Goal: Information Seeking & Learning: Learn about a topic

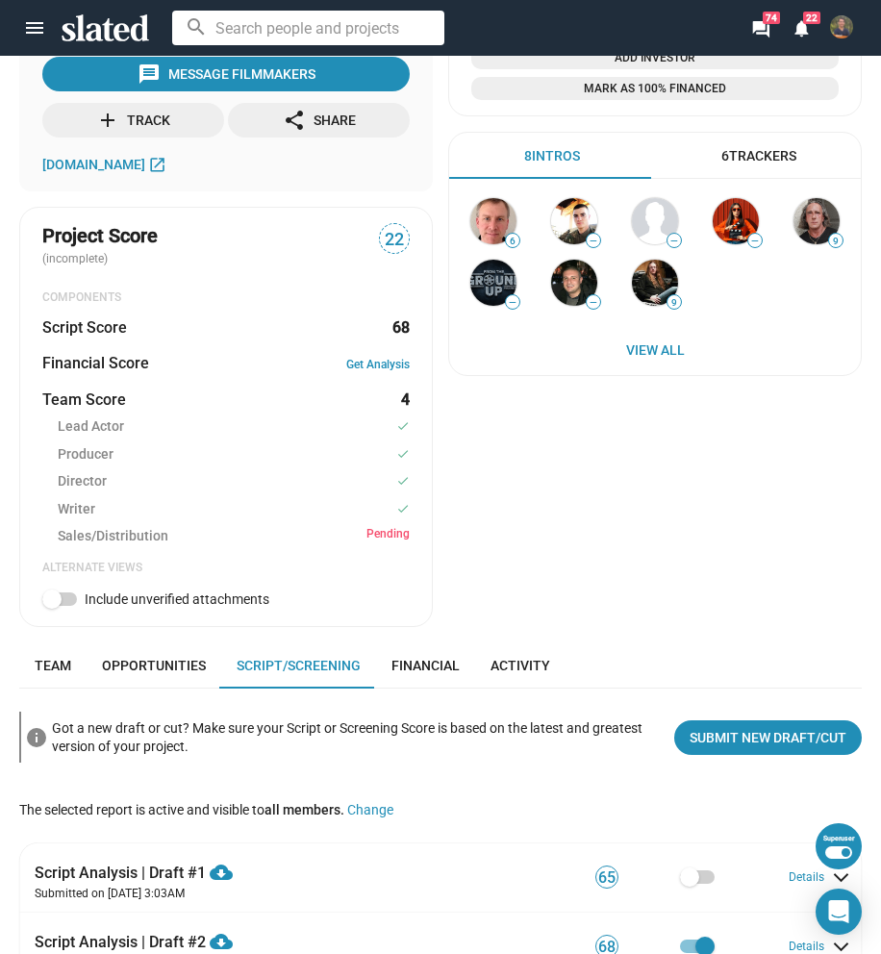
scroll to position [769, 0]
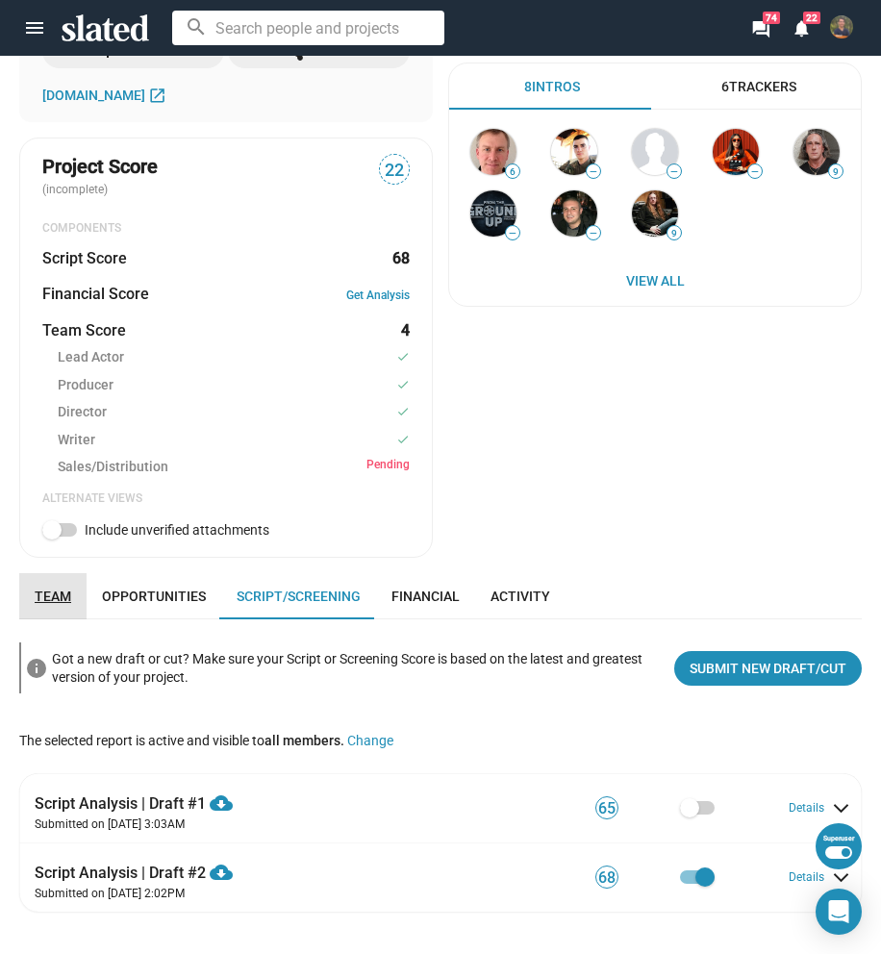
click at [42, 599] on span "Team" at bounding box center [53, 596] width 37 height 15
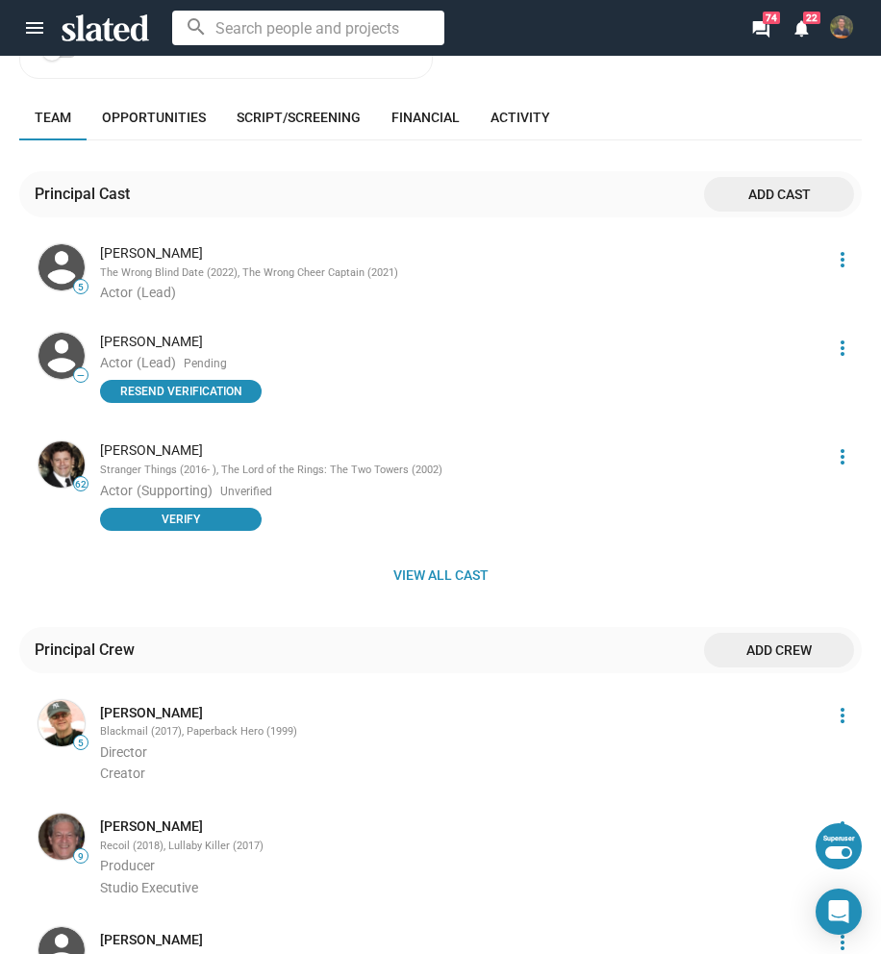
scroll to position [1289, 0]
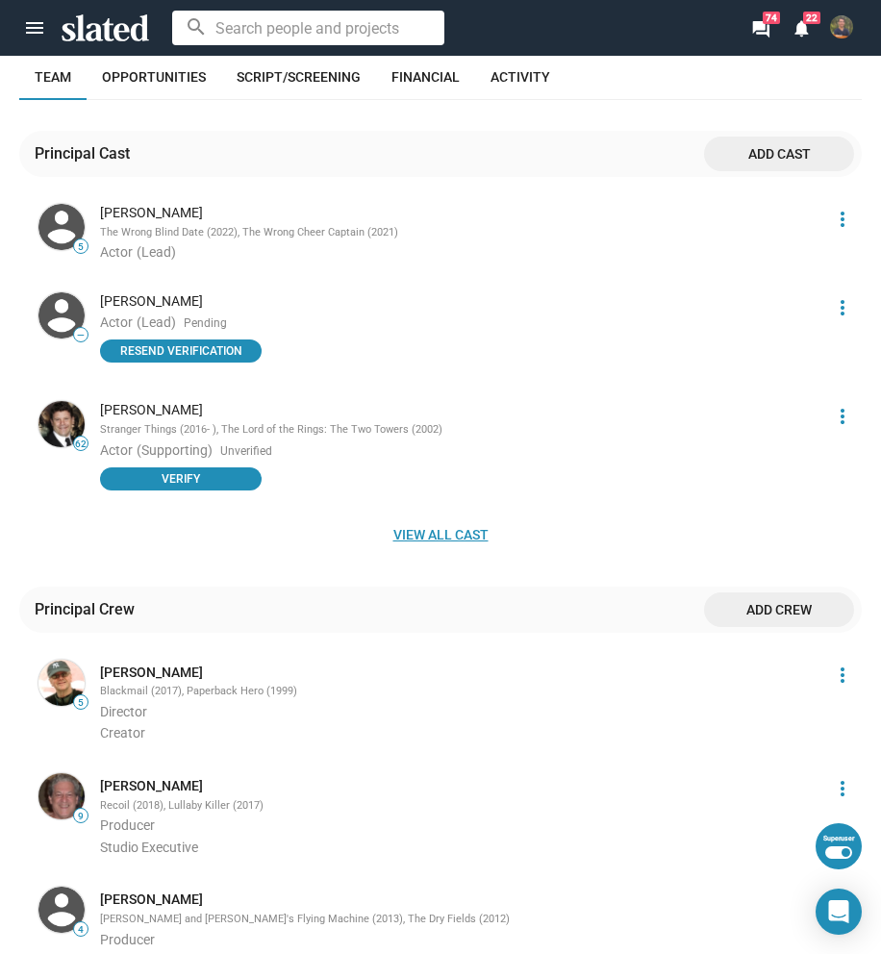
click at [439, 538] on span "View all cast" at bounding box center [441, 534] width 812 height 35
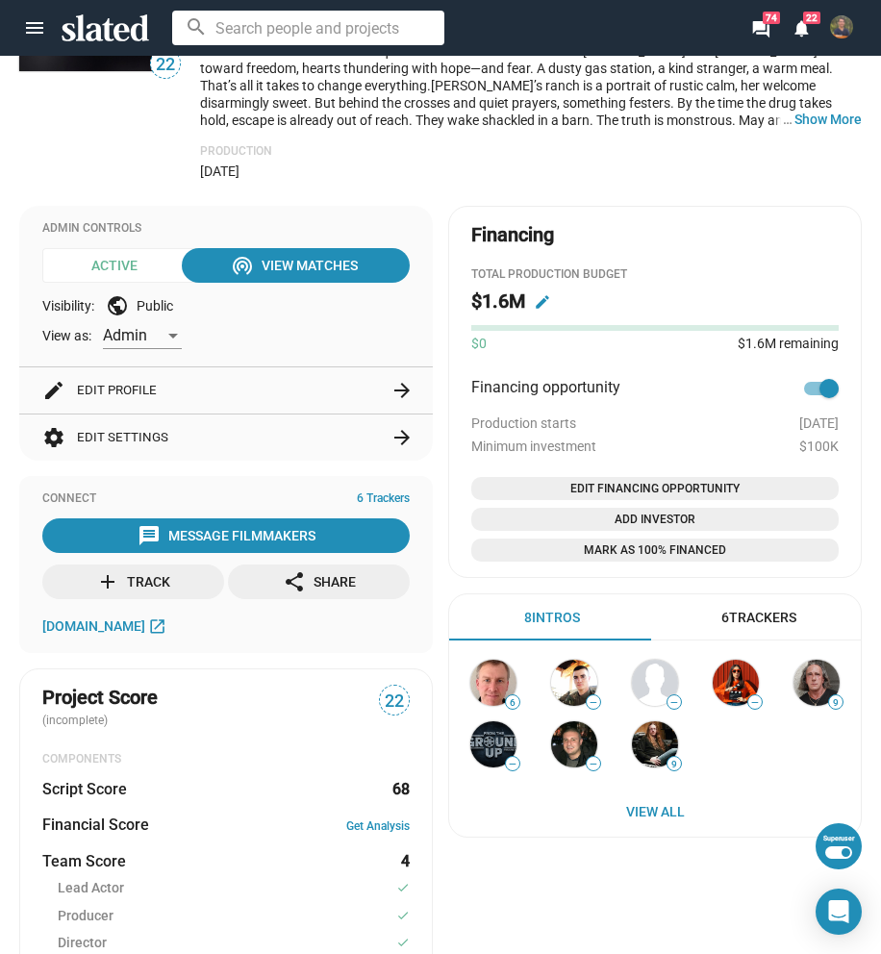
scroll to position [231, 0]
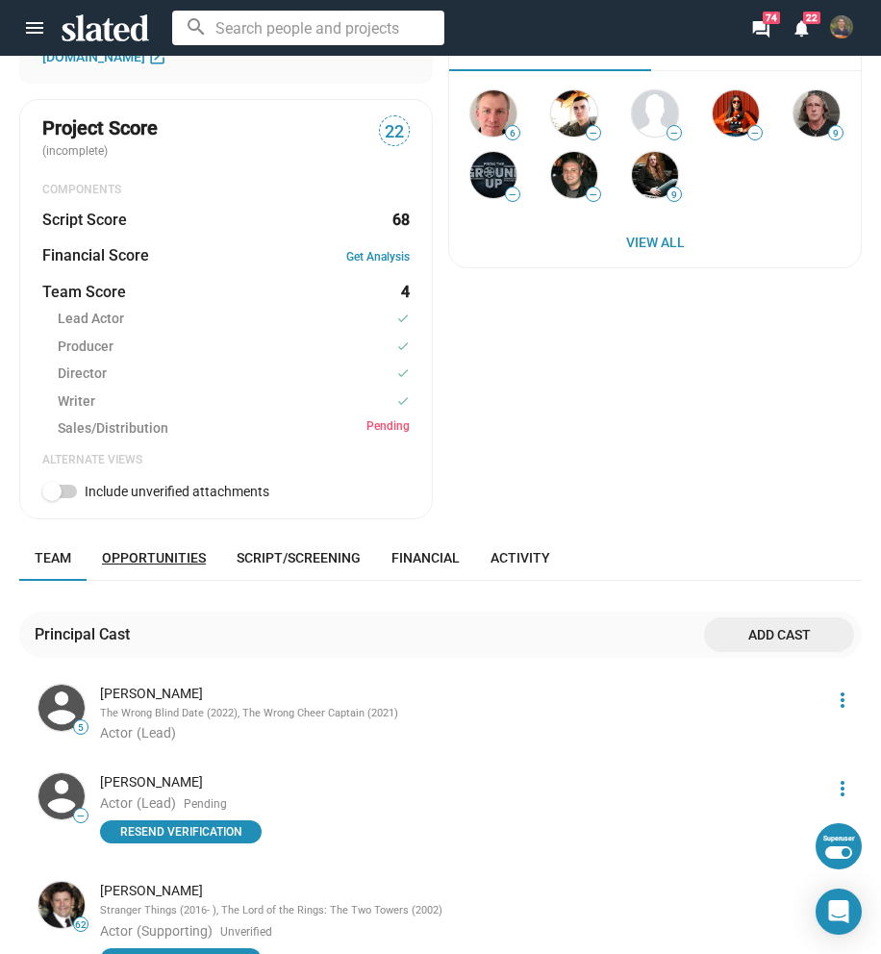
click at [179, 552] on span "Opportunities" at bounding box center [154, 557] width 104 height 15
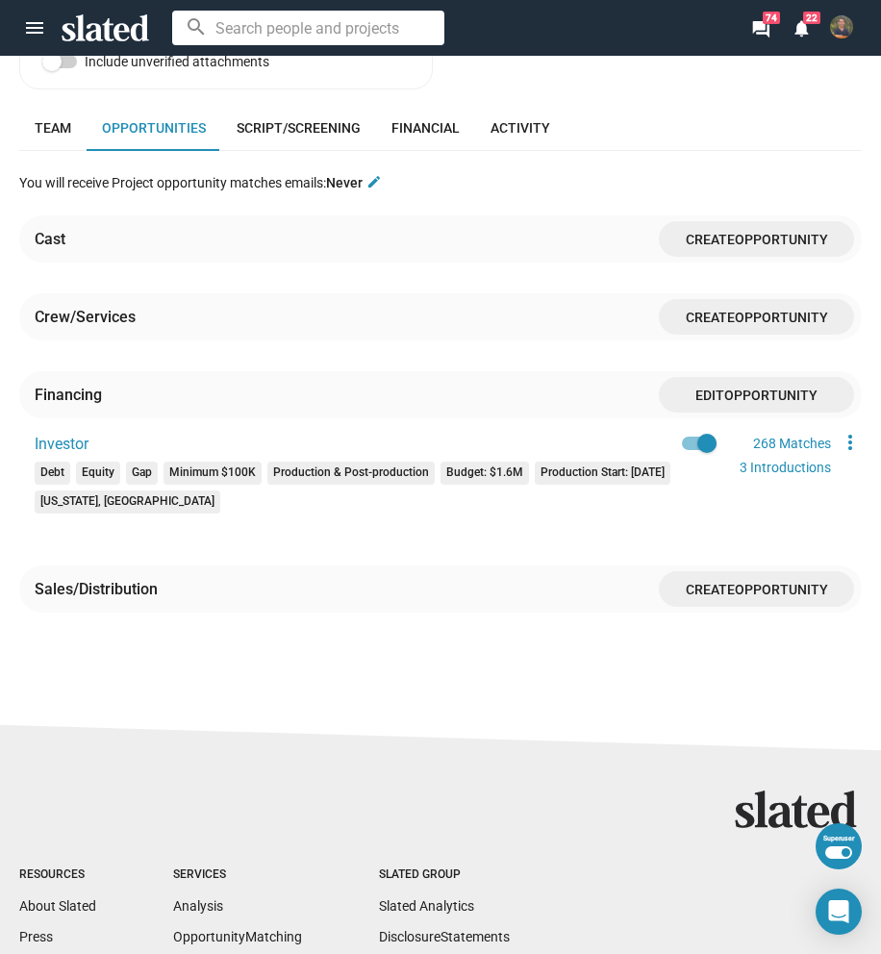
scroll to position [1193, 0]
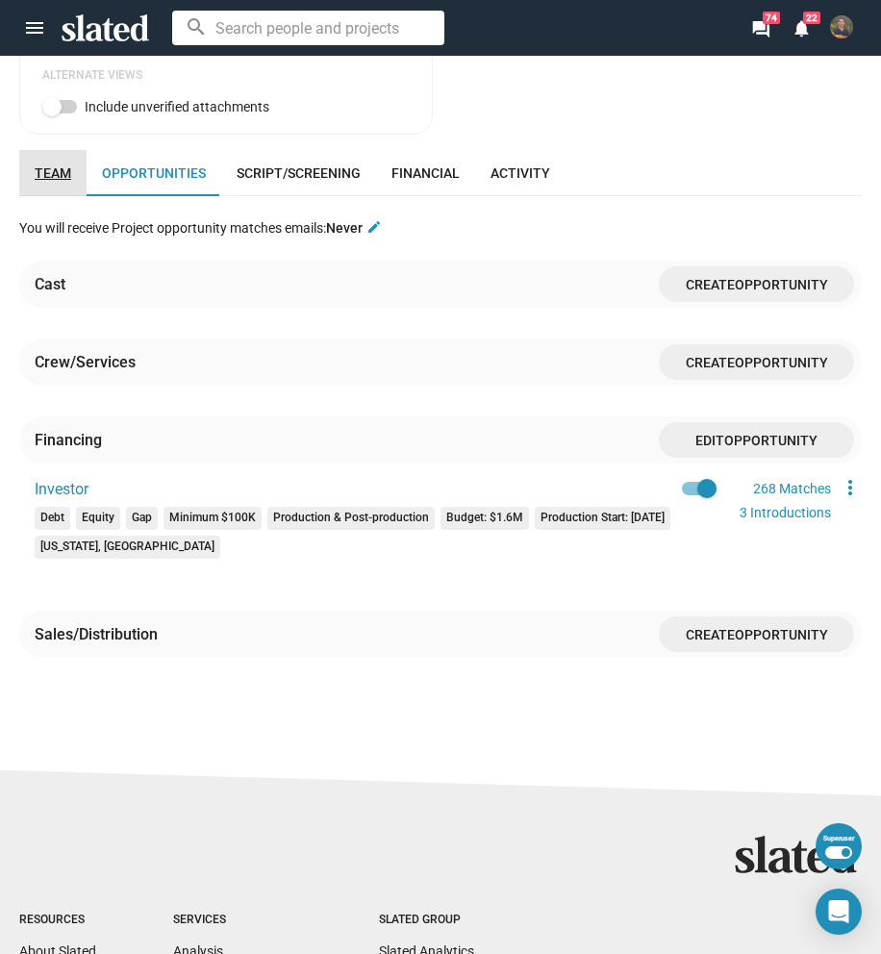
click at [71, 188] on link "Team" at bounding box center [52, 173] width 67 height 46
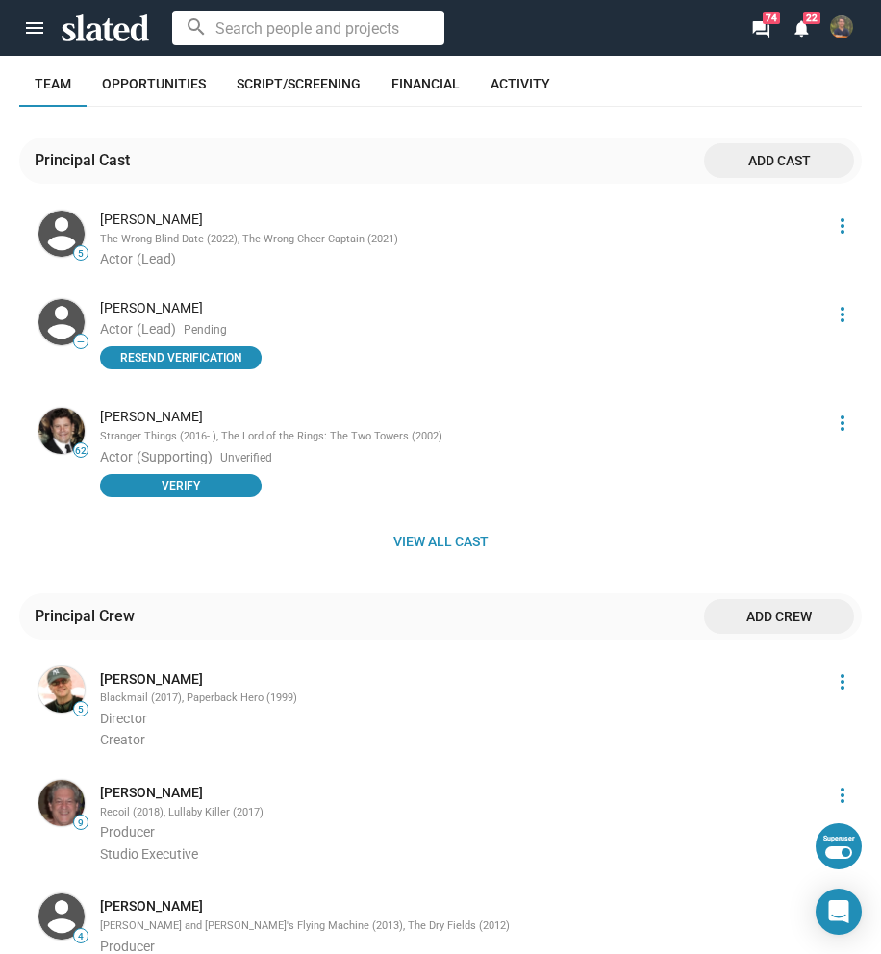
scroll to position [1289, 0]
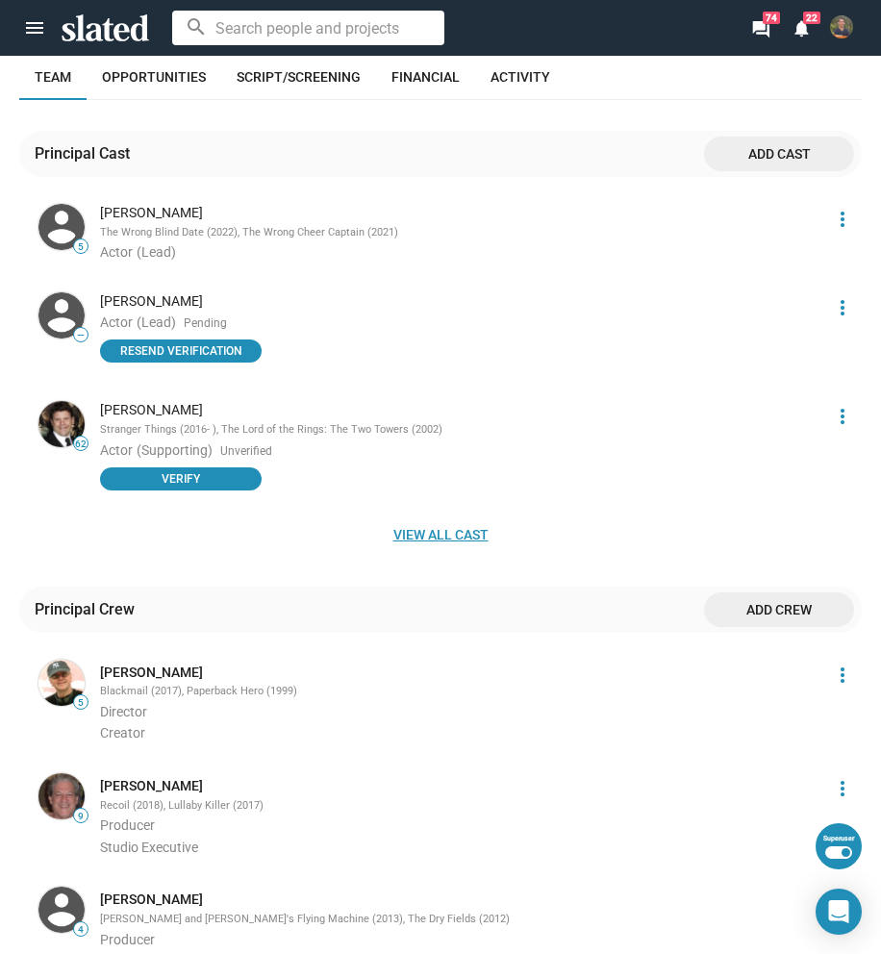
click at [429, 537] on span "View all cast" at bounding box center [441, 534] width 812 height 35
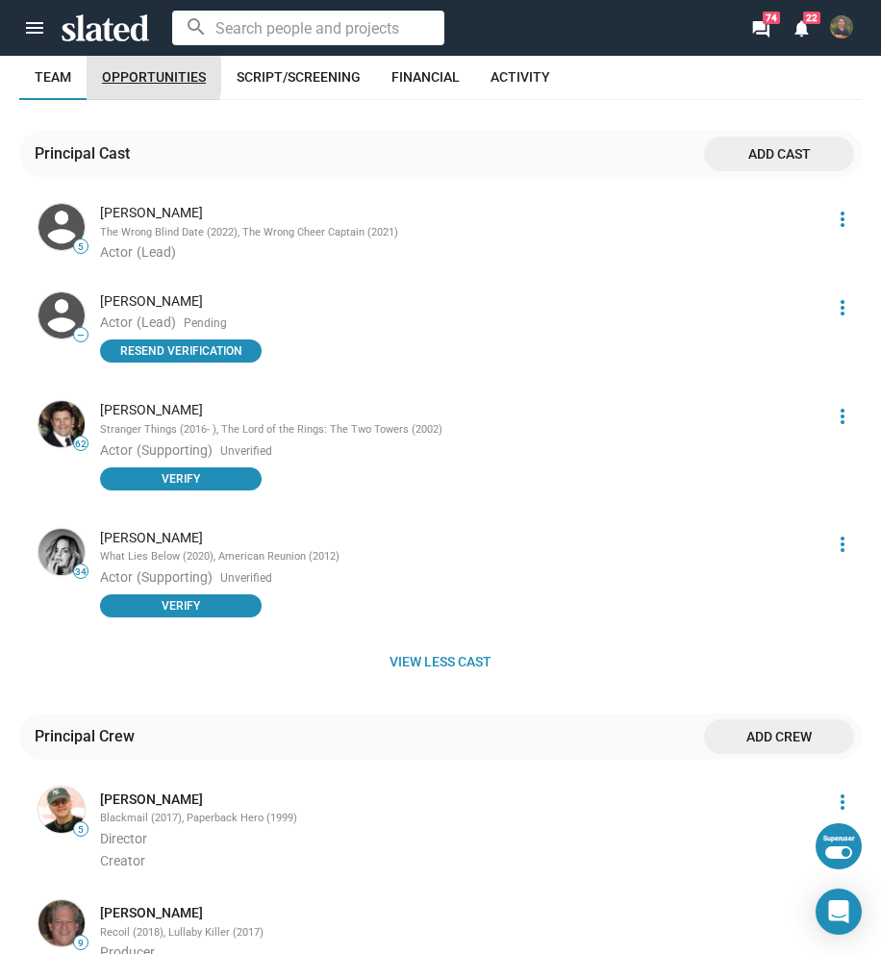
click at [152, 78] on span "Opportunities" at bounding box center [154, 76] width 104 height 15
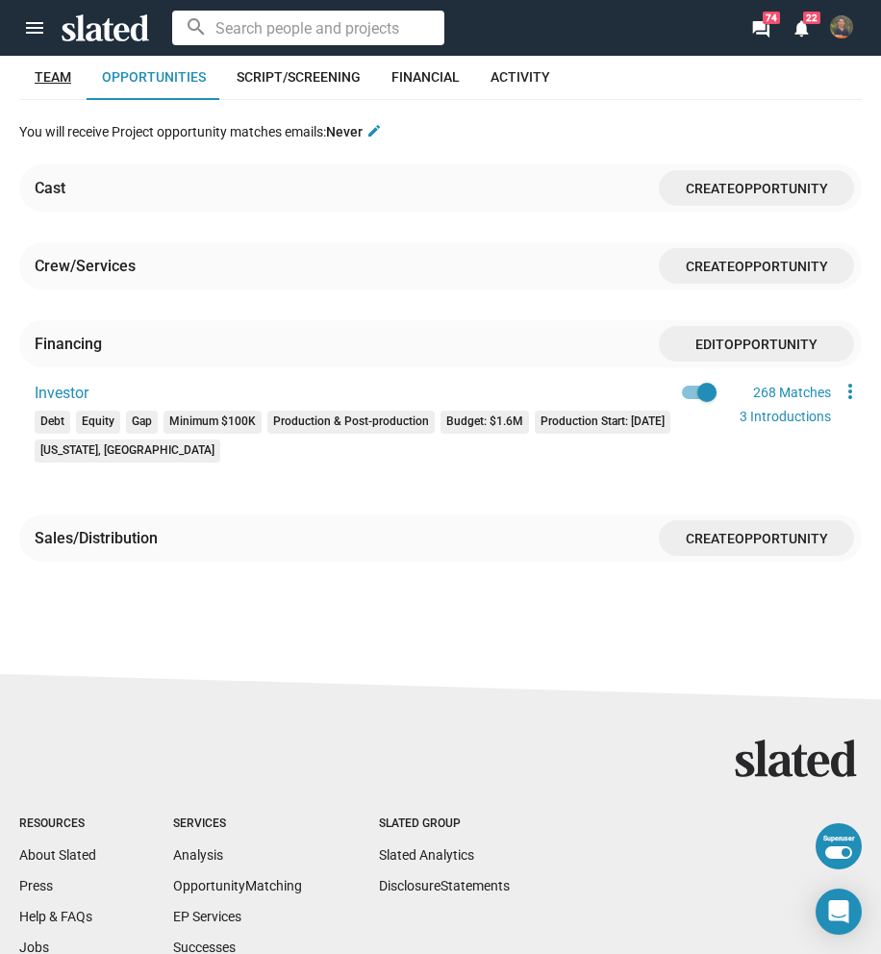
click at [50, 88] on link "Team" at bounding box center [52, 77] width 67 height 46
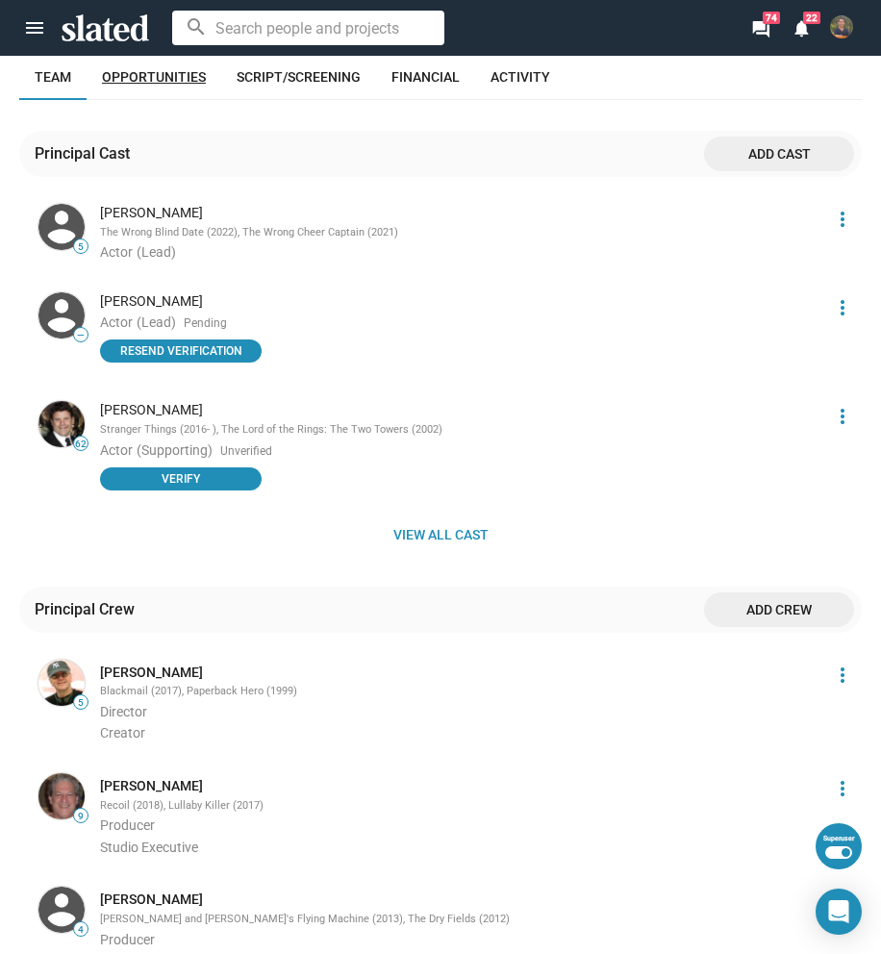
click at [189, 84] on span "Opportunities" at bounding box center [154, 76] width 104 height 15
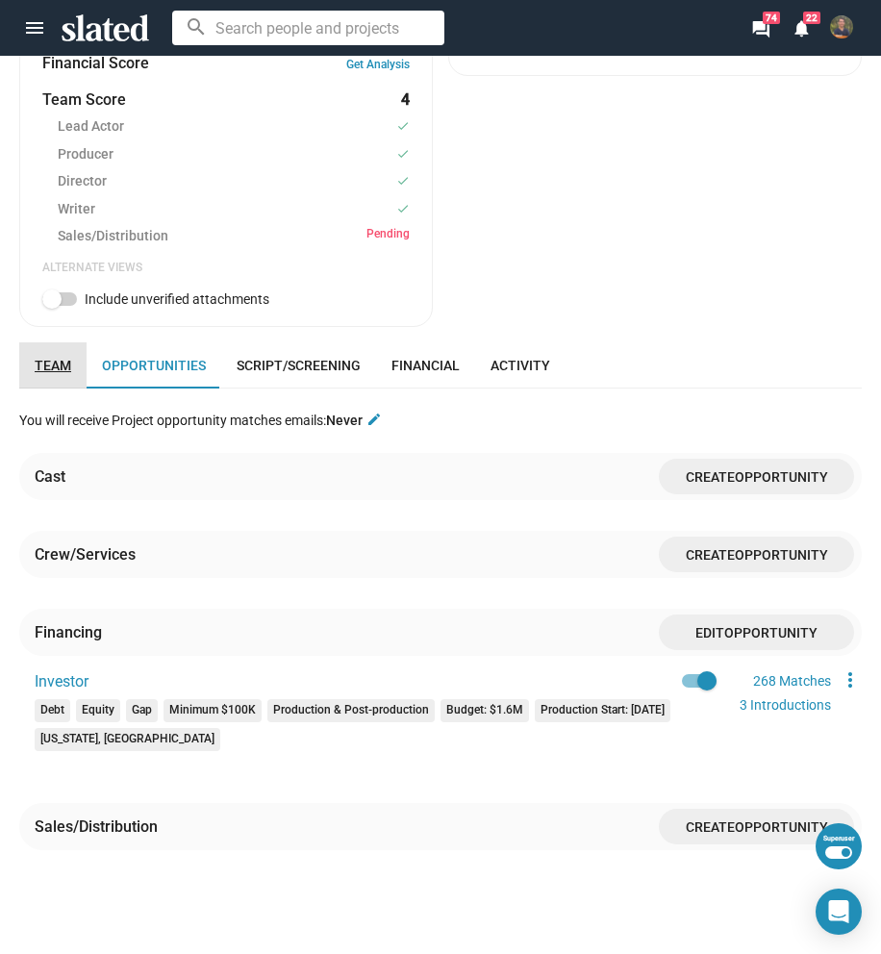
click at [46, 366] on span "Team" at bounding box center [53, 365] width 37 height 15
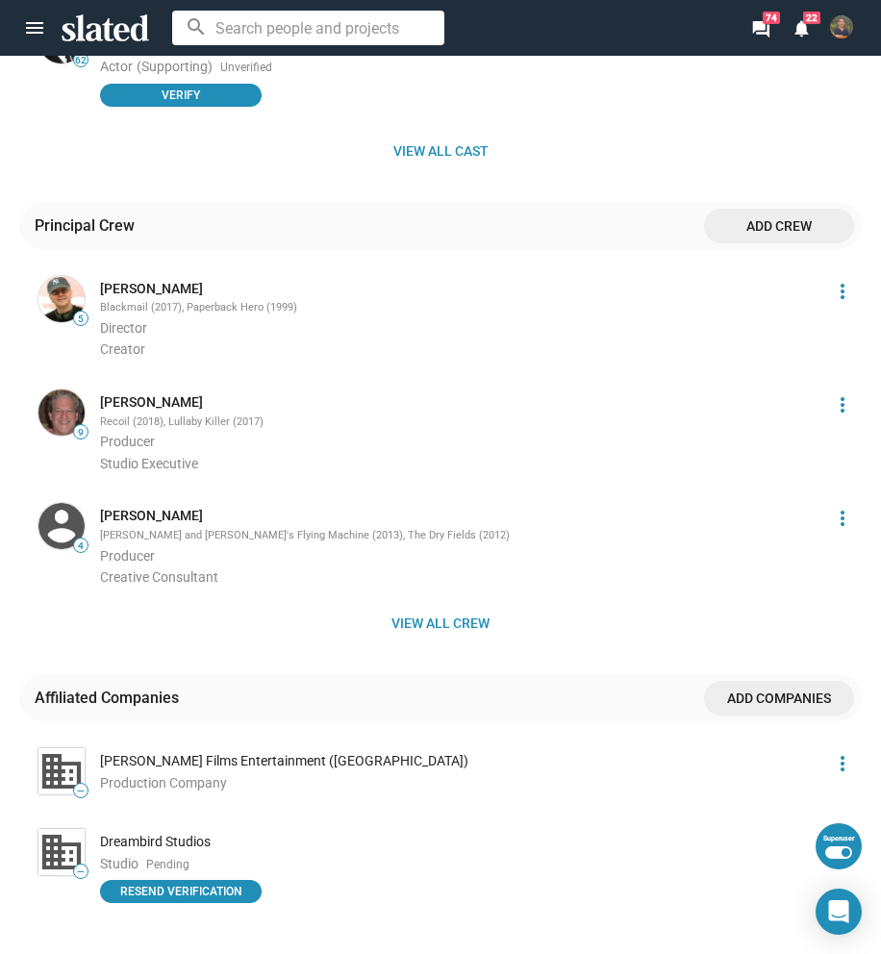
scroll to position [1674, 0]
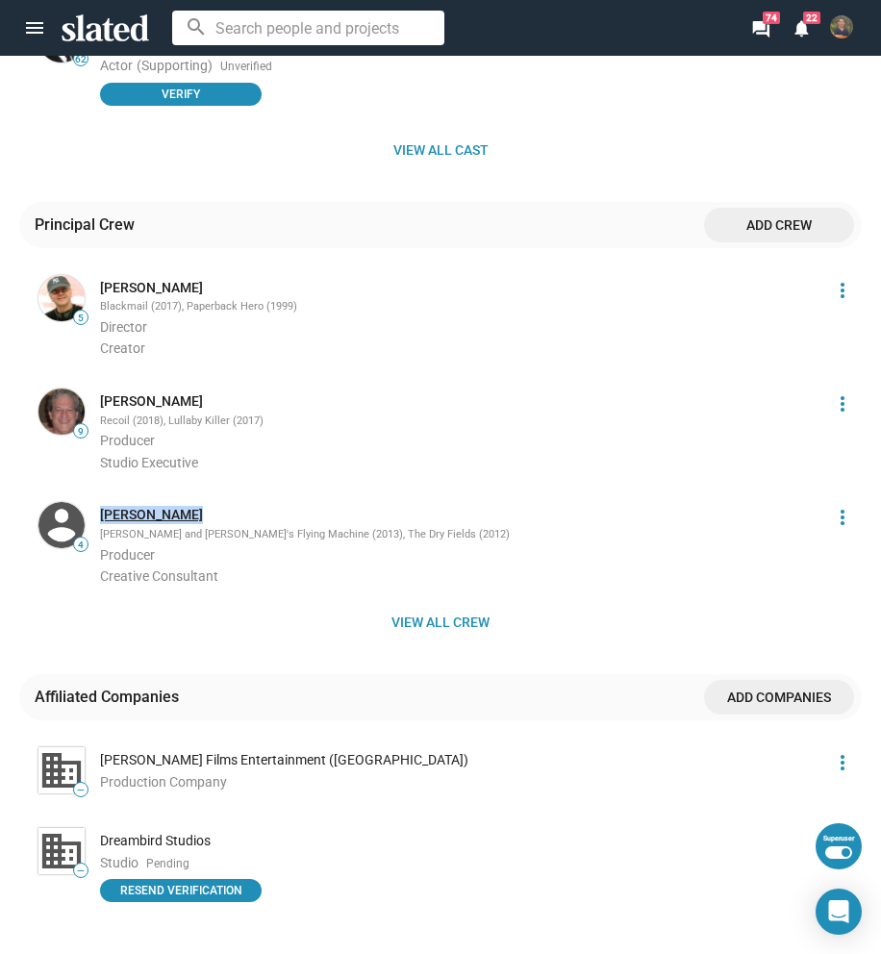
drag, startPoint x: 204, startPoint y: 517, endPoint x: 103, endPoint y: 511, distance: 101.2
click at [103, 511] on div "[PERSON_NAME]" at bounding box center [459, 515] width 719 height 18
copy link "[PERSON_NAME]"
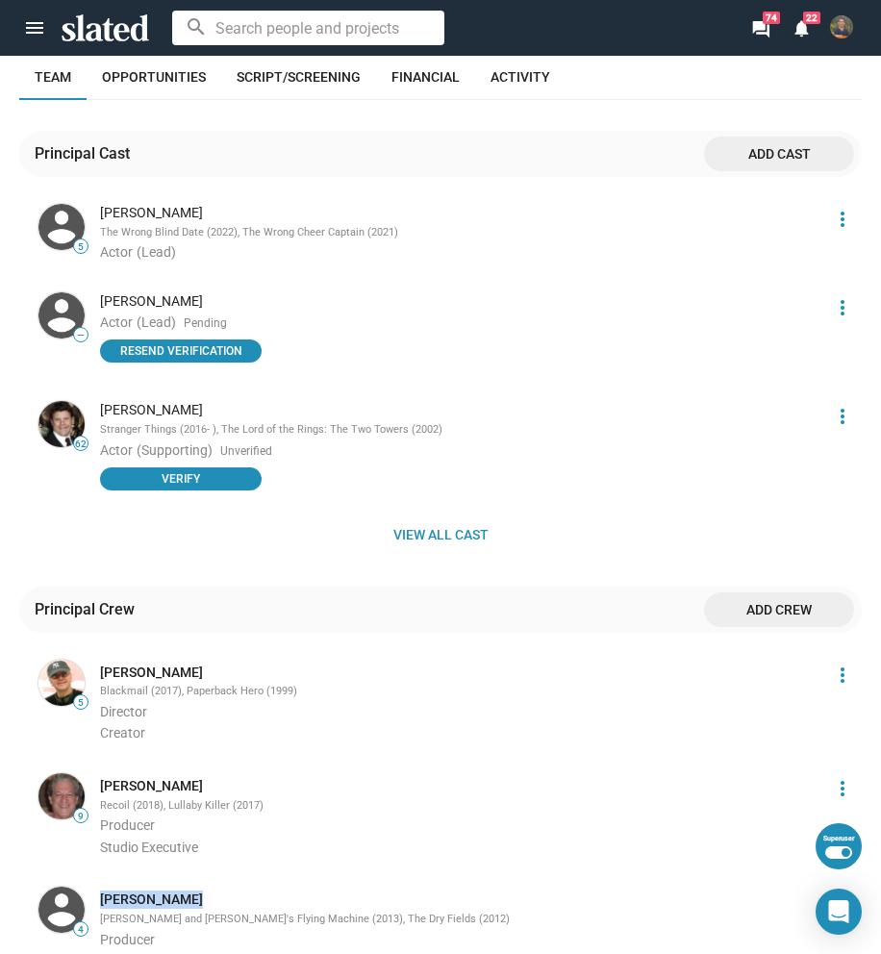
scroll to position [1289, 0]
click at [455, 533] on span "View all cast" at bounding box center [441, 534] width 812 height 35
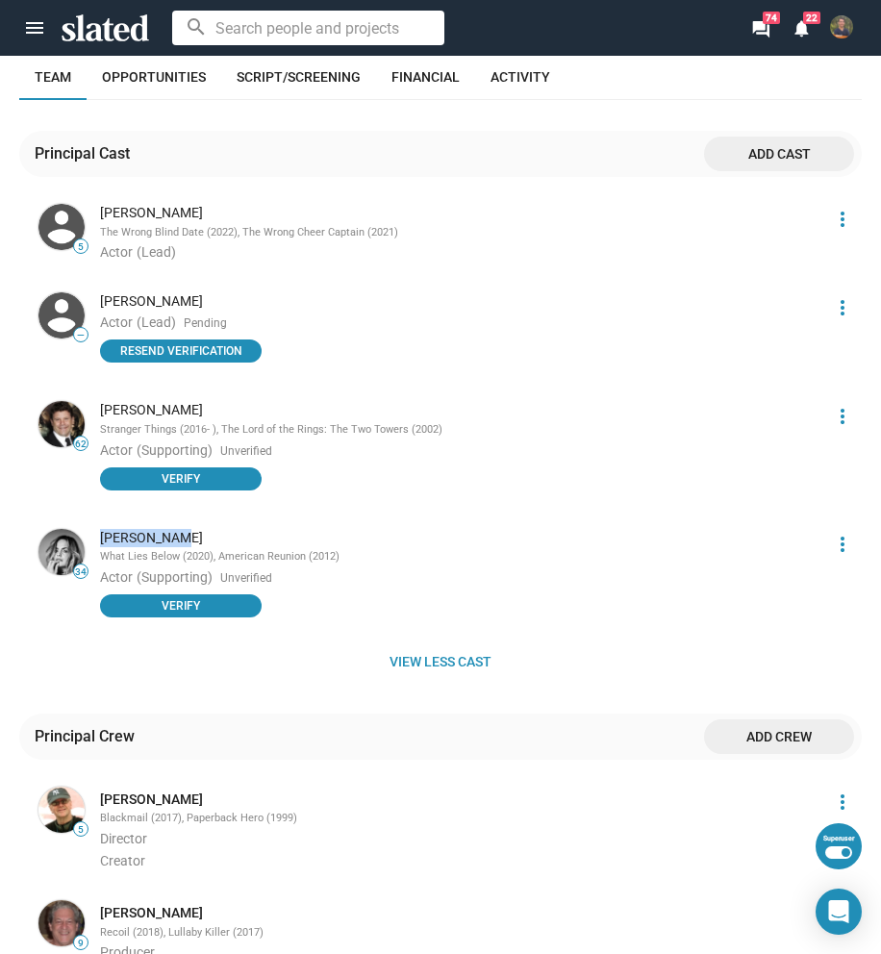
drag, startPoint x: 285, startPoint y: 539, endPoint x: 92, endPoint y: 542, distance: 192.4
click at [92, 542] on div "[PERSON_NAME] What Lies Below (2020), American Reunion (2012) Actor (Supporting…" at bounding box center [455, 575] width 735 height 100
click at [116, 542] on div "[PERSON_NAME]" at bounding box center [459, 538] width 719 height 18
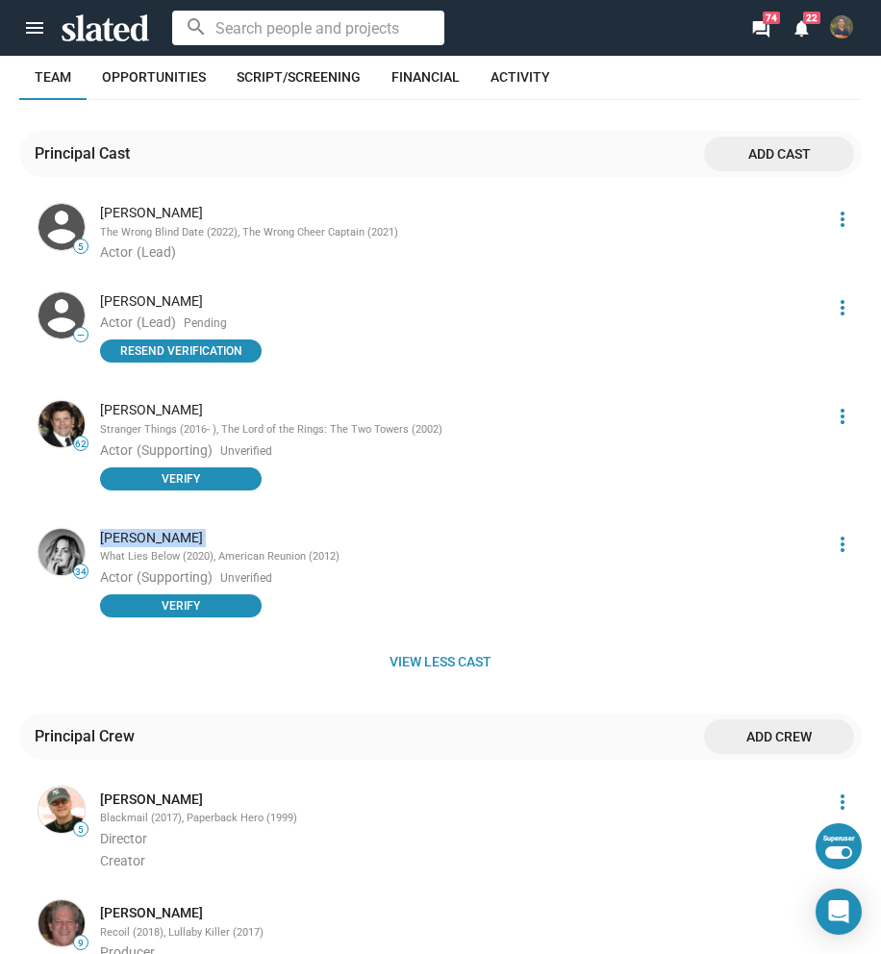
click at [375, 542] on div "[PERSON_NAME]" at bounding box center [459, 538] width 719 height 18
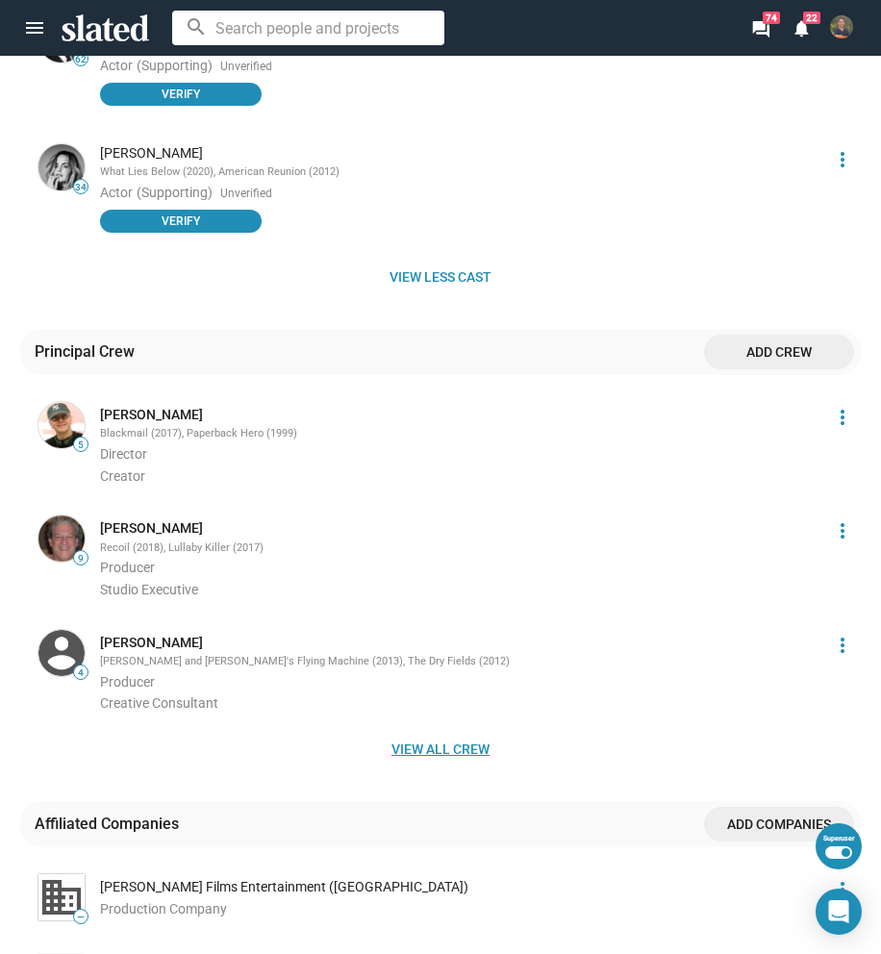
click at [441, 750] on span "View all crew" at bounding box center [441, 749] width 812 height 35
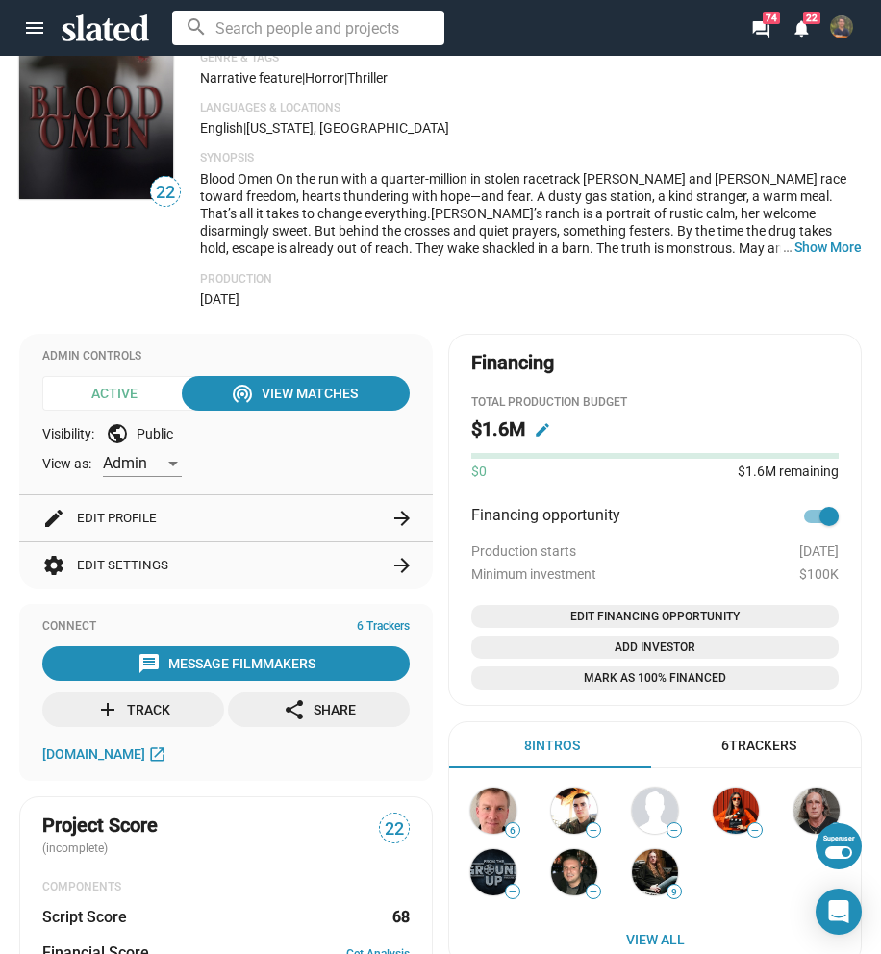
scroll to position [0, 0]
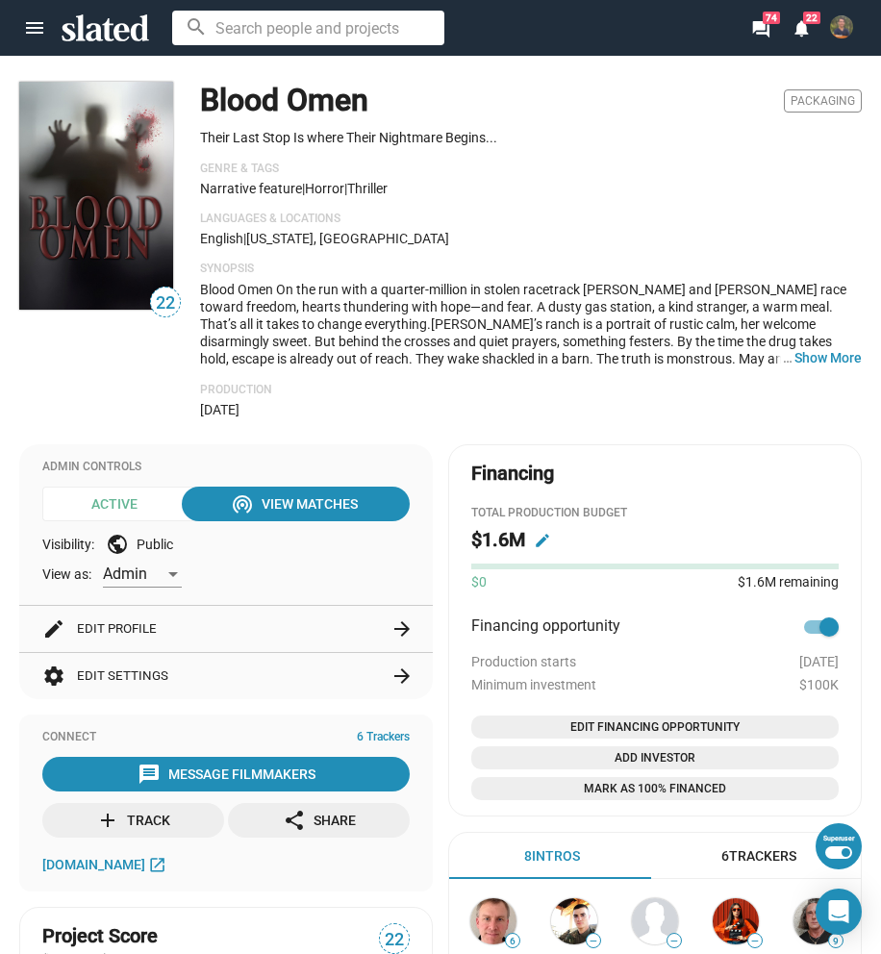
click at [319, 687] on button "settings Edit Settings arrow_forward" at bounding box center [225, 676] width 367 height 46
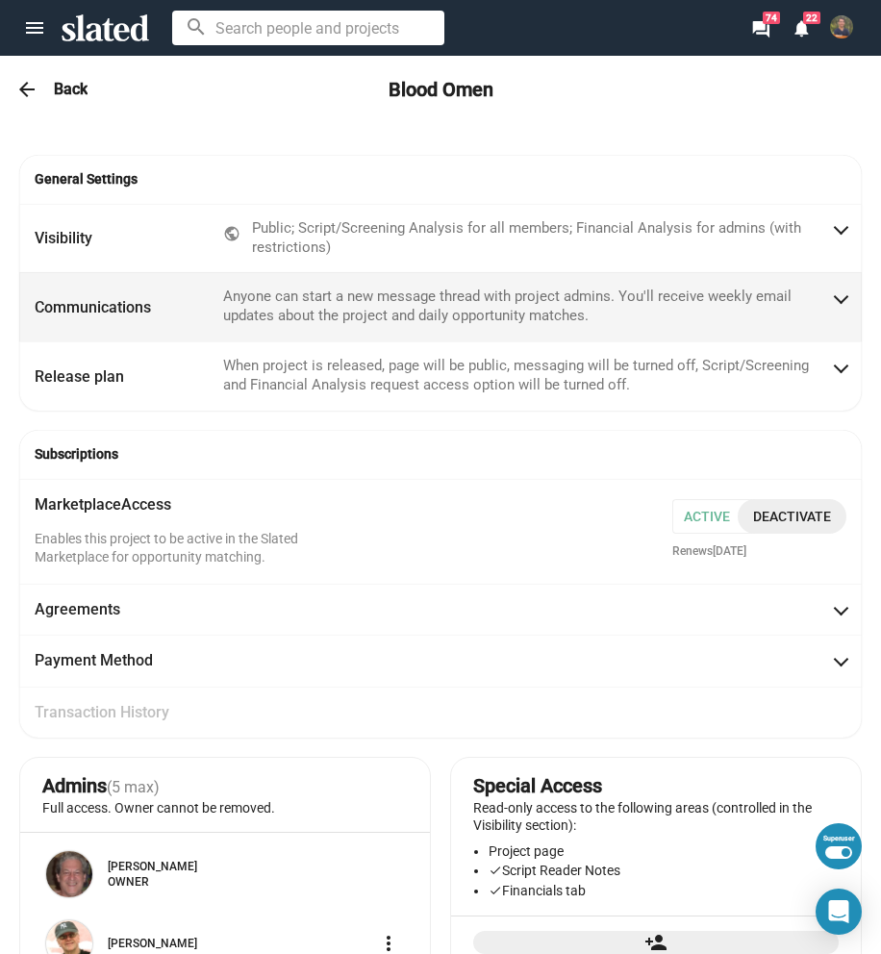
click at [343, 301] on mat-panel-description "Anyone can start a new message thread with project admins. You'll receive weekl…" at bounding box center [527, 307] width 608 height 38
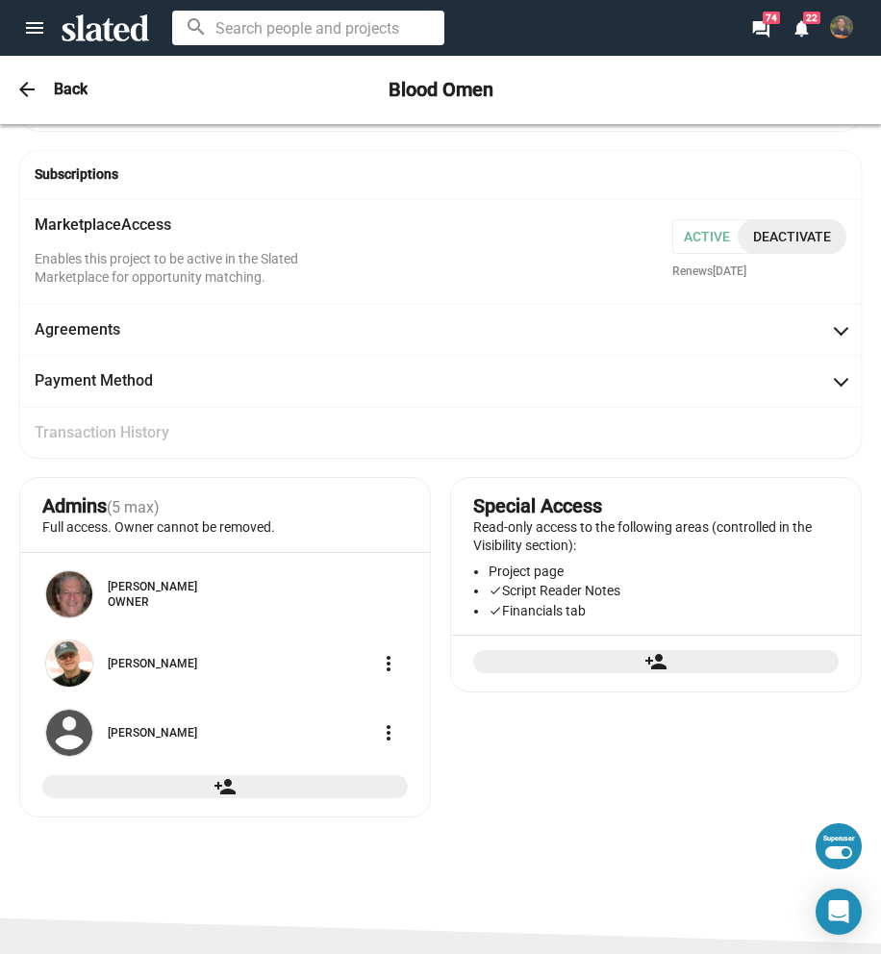
scroll to position [481, 0]
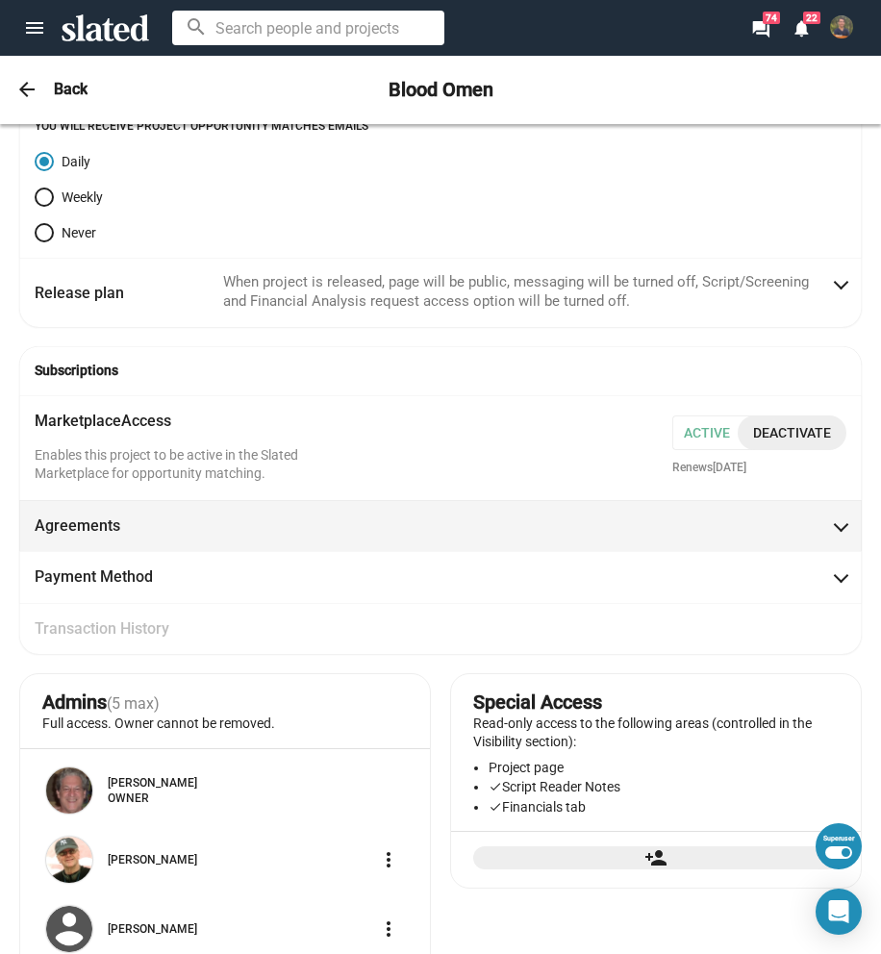
click at [365, 523] on span "Agreements" at bounding box center [441, 526] width 812 height 20
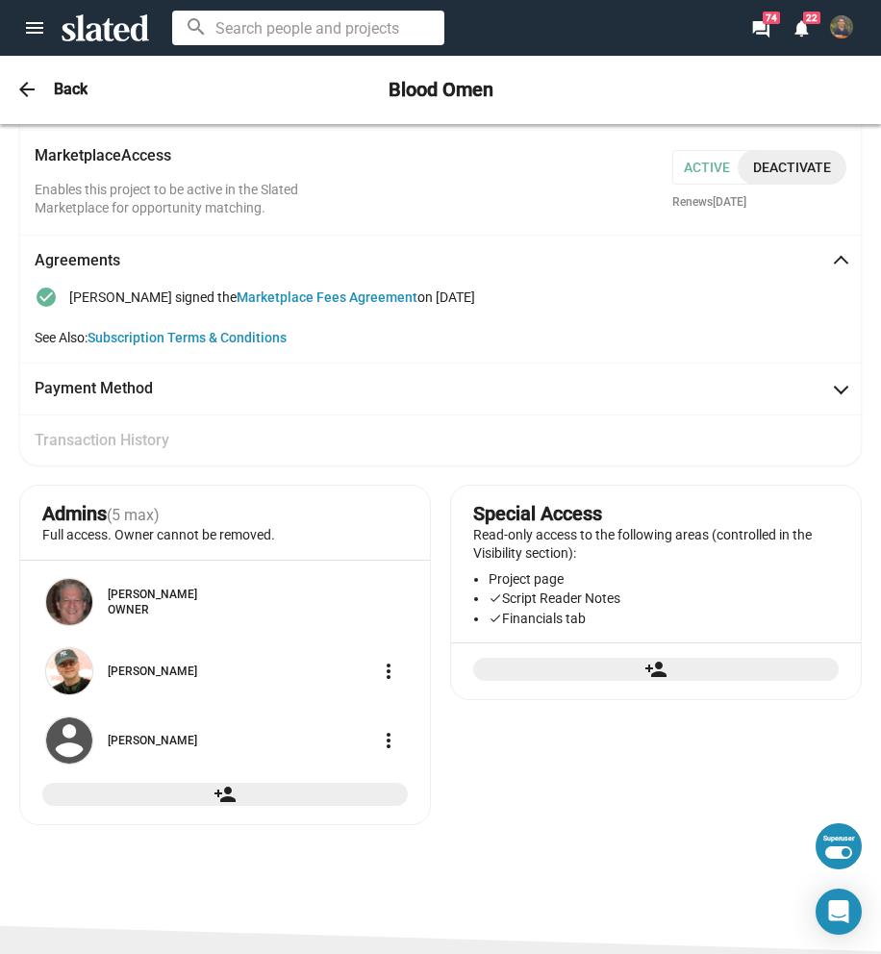
scroll to position [765, 0]
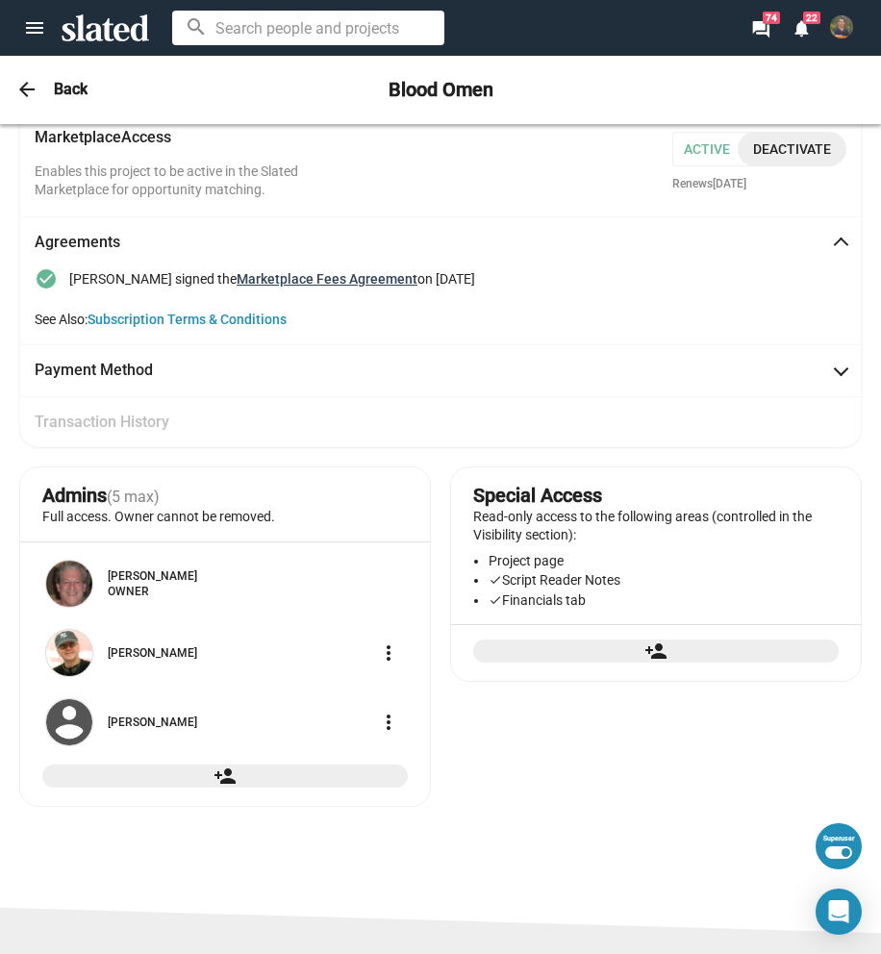
click at [346, 276] on link "Marketplace Fees Agreement" at bounding box center [327, 278] width 181 height 15
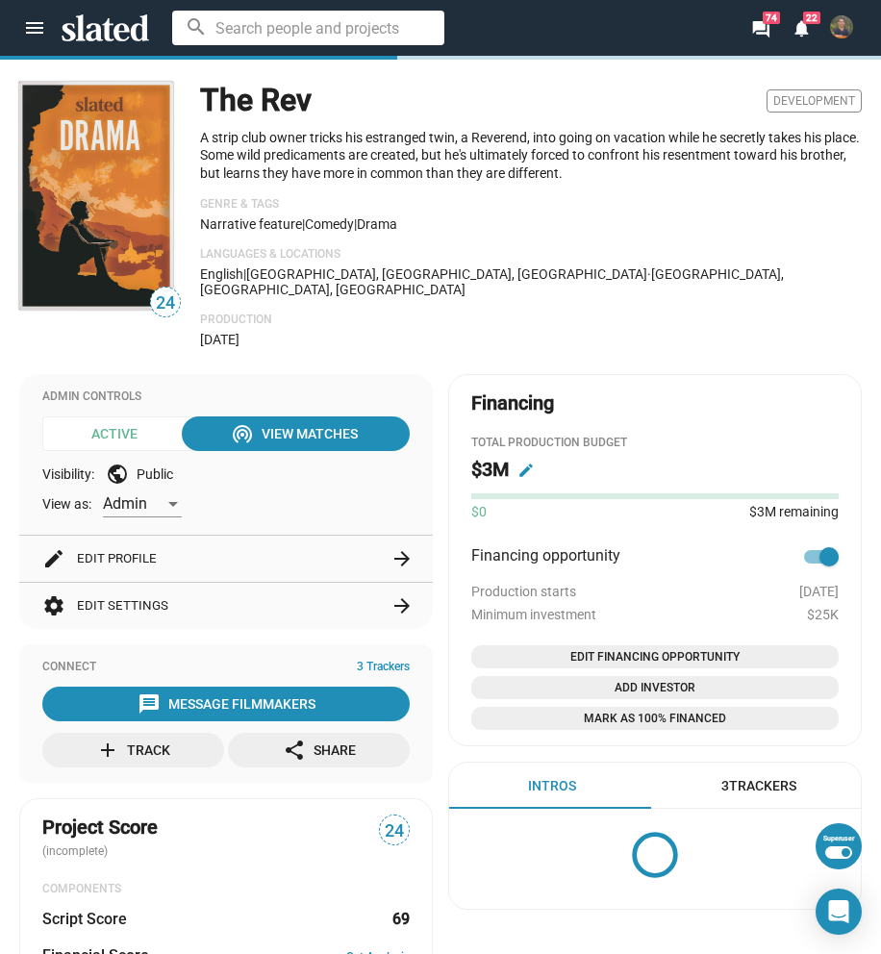
scroll to position [1450, 0]
